Goal: Information Seeking & Learning: Learn about a topic

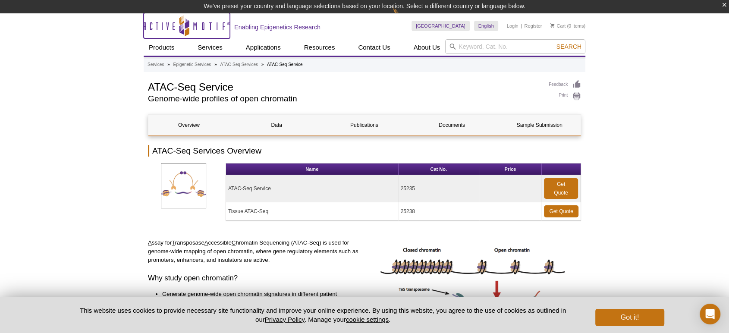
click at [214, 25] on icon "Active Motif Logo" at bounding box center [187, 25] width 86 height 21
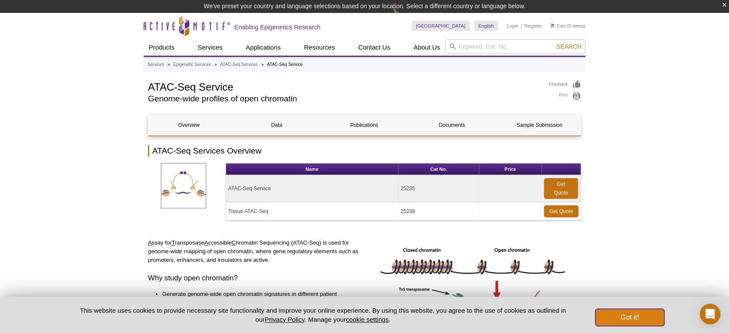
scroll to position [13, 0]
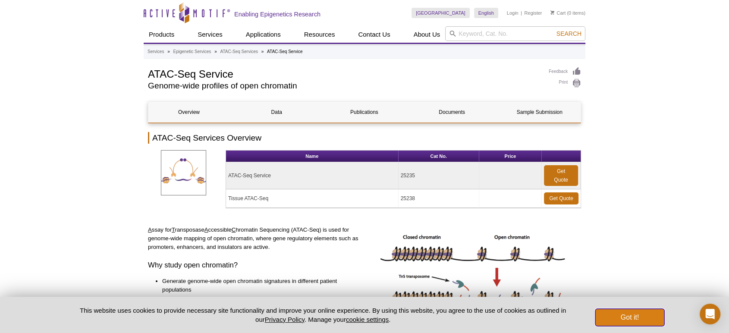
click at [643, 317] on button "Got it!" at bounding box center [629, 317] width 69 height 17
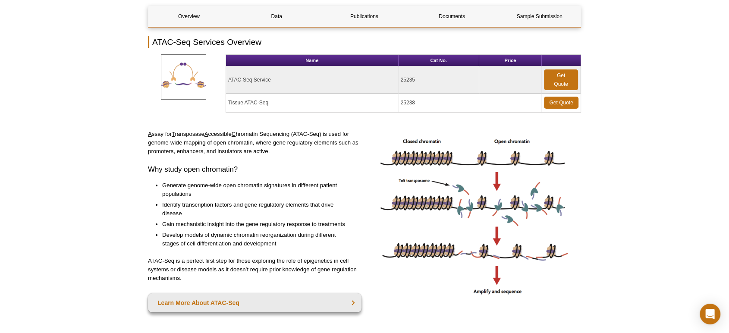
scroll to position [48, 0]
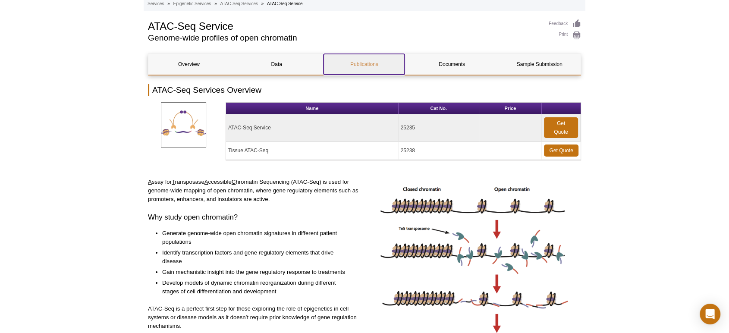
click at [355, 65] on link "Publications" at bounding box center [364, 64] width 81 height 21
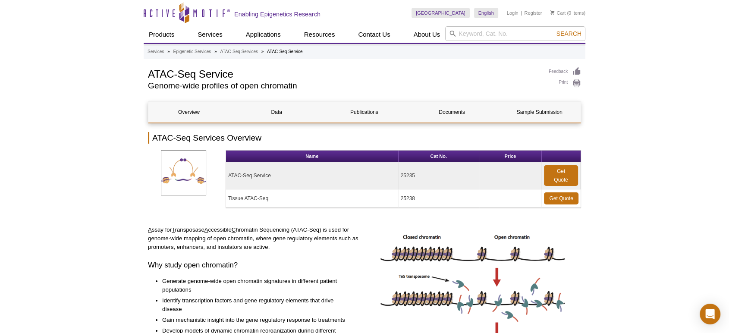
drag, startPoint x: 135, startPoint y: 3, endPoint x: 198, endPoint y: 16, distance: 63.9
drag, startPoint x: 186, startPoint y: 9, endPoint x: 171, endPoint y: 16, distance: 16.8
click at [171, 16] on icon "Active Motif Logo" at bounding box center [187, 12] width 86 height 21
drag, startPoint x: 204, startPoint y: 11, endPoint x: 179, endPoint y: 13, distance: 25.9
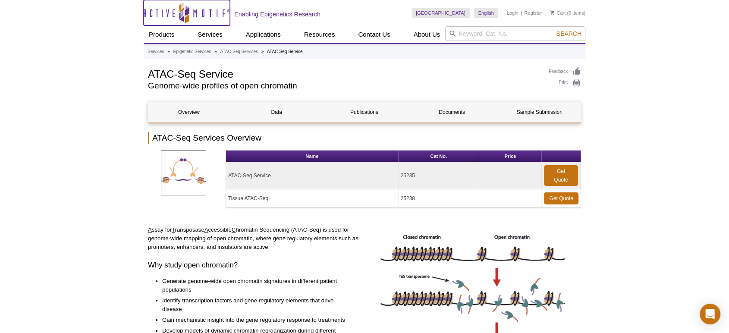
click at [179, 13] on icon "Active Motif Logo" at bounding box center [187, 12] width 86 height 21
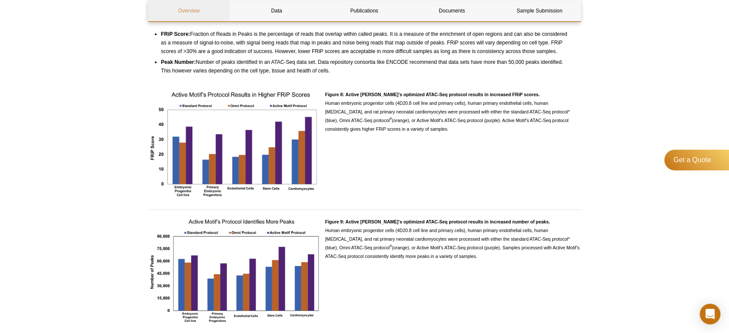
scroll to position [1917, 0]
